Goal: Information Seeking & Learning: Learn about a topic

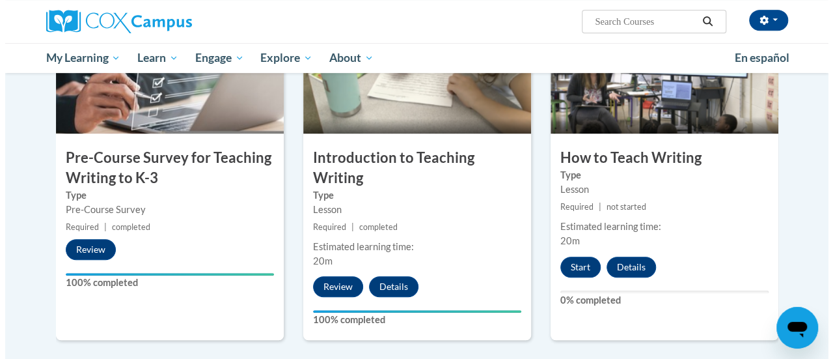
scroll to position [342, 0]
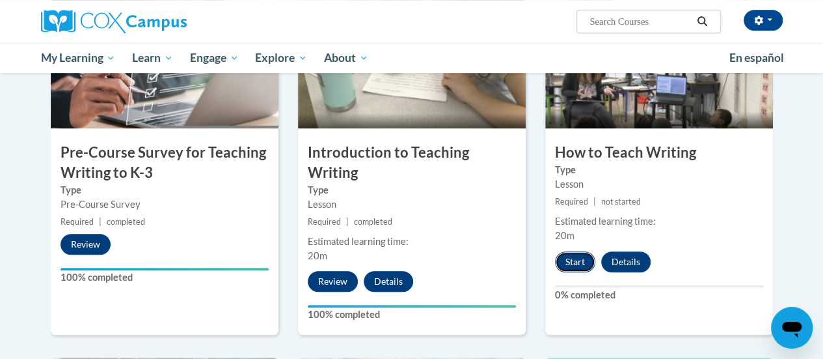
click at [573, 256] on button "Start" at bounding box center [575, 261] width 40 height 21
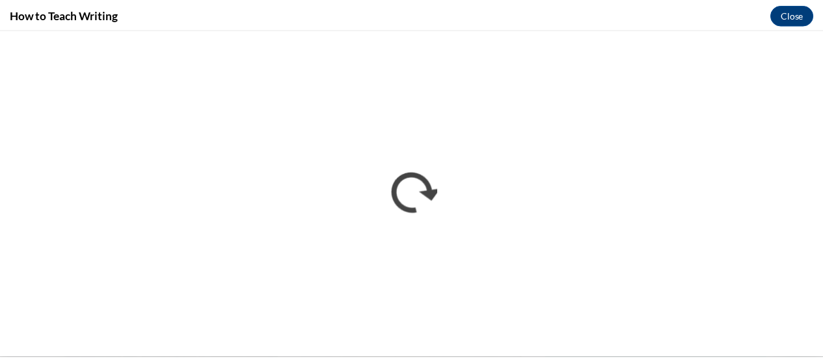
scroll to position [0, 0]
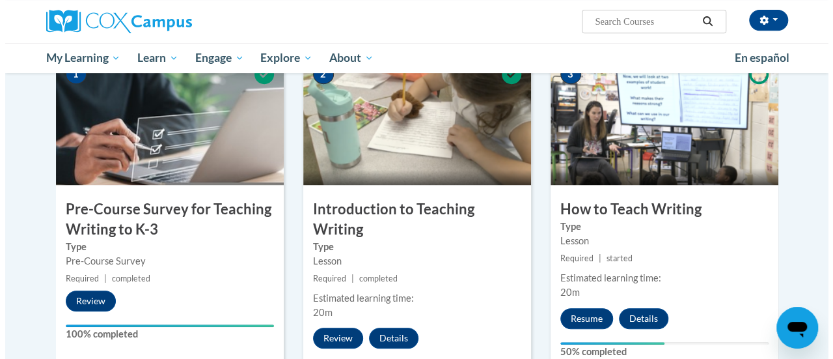
scroll to position [284, 0]
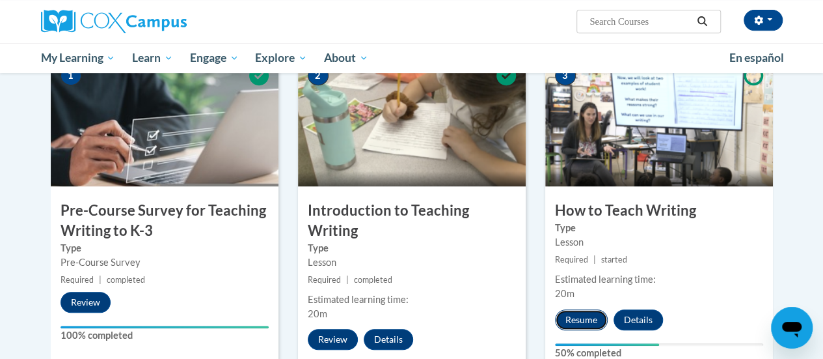
click at [591, 321] on button "Resume" at bounding box center [581, 319] width 53 height 21
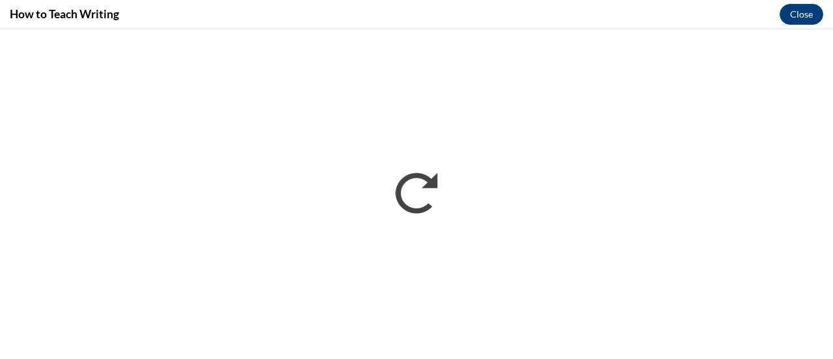
scroll to position [0, 0]
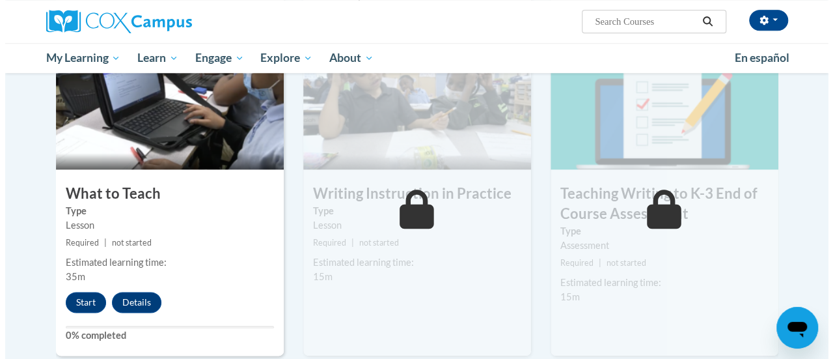
scroll to position [661, 0]
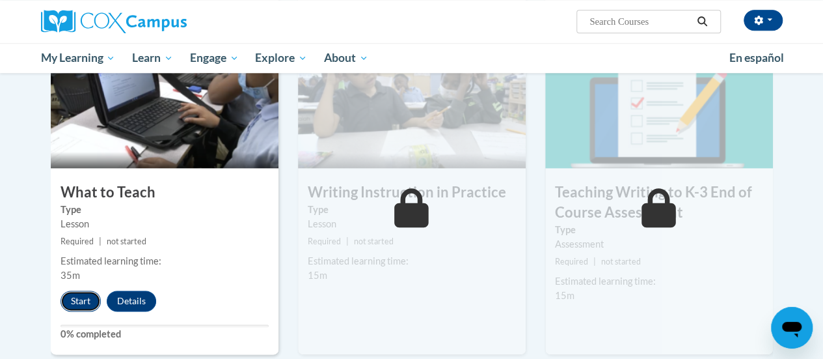
click at [77, 305] on button "Start" at bounding box center [81, 300] width 40 height 21
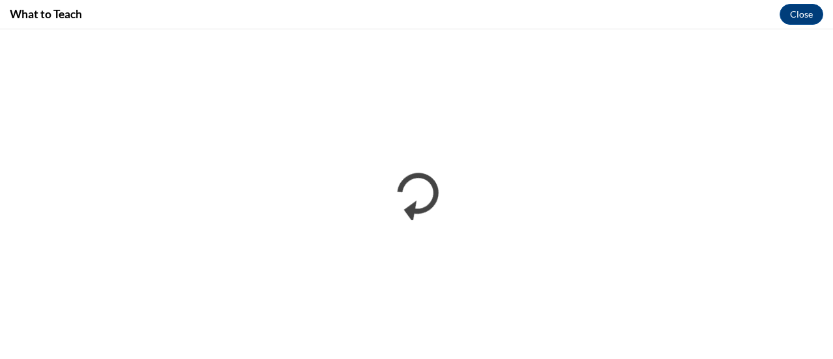
scroll to position [0, 0]
